Goal: Information Seeking & Learning: Learn about a topic

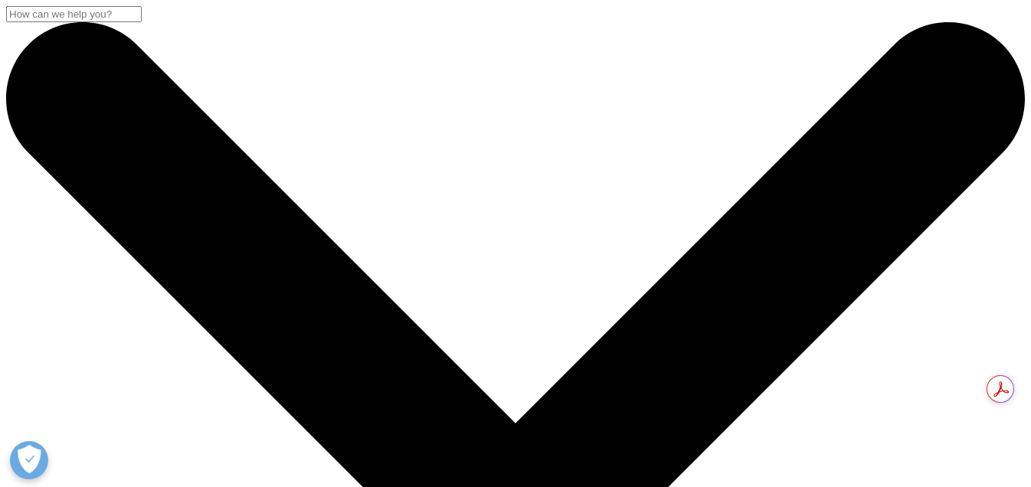
scroll to position [139, 904]
